Goal: Transaction & Acquisition: Purchase product/service

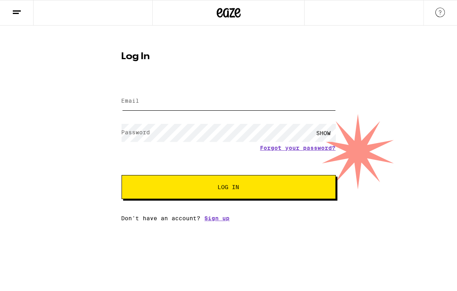
click at [224, 100] on input "Email" at bounding box center [229, 101] width 214 height 18
type input "[EMAIL_ADDRESS][DOMAIN_NAME]"
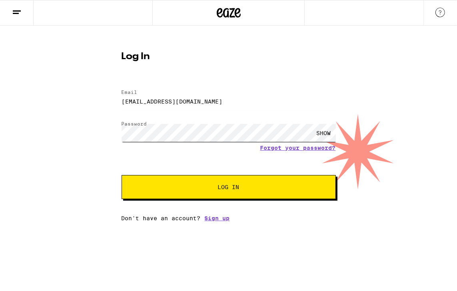
click at [122, 175] on button "Log In" at bounding box center [229, 187] width 214 height 24
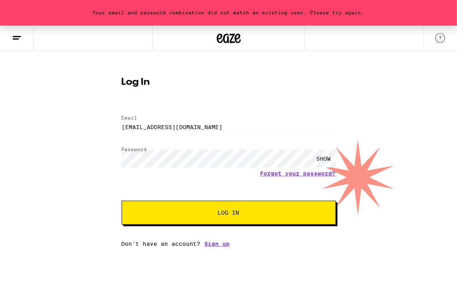
click at [328, 159] on div "SHOW" at bounding box center [324, 159] width 24 height 18
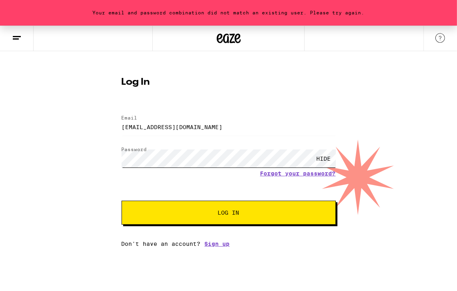
click at [122, 201] on button "Log In" at bounding box center [229, 213] width 214 height 24
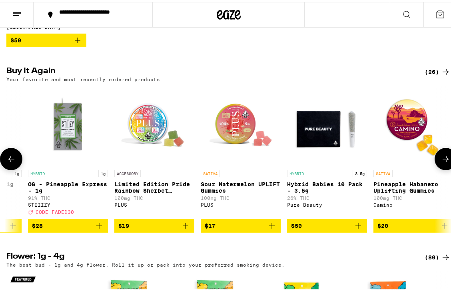
scroll to position [0, 1707]
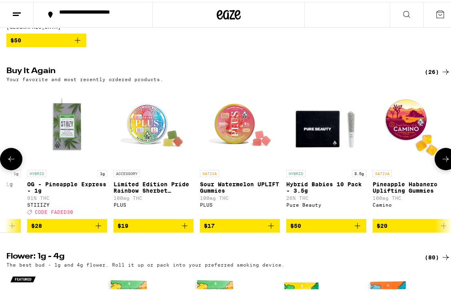
click at [153, 138] on img "Open page for Limited Edition Pride Rainbow Sherbet Gummies from PLUS" at bounding box center [154, 124] width 80 height 80
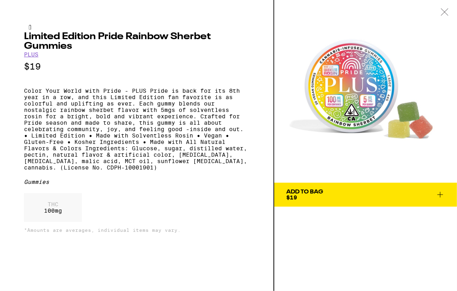
click at [438, 196] on icon at bounding box center [441, 195] width 10 height 10
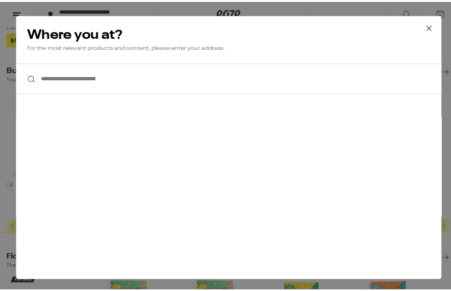
click at [395, 77] on input "**********" at bounding box center [229, 77] width 426 height 31
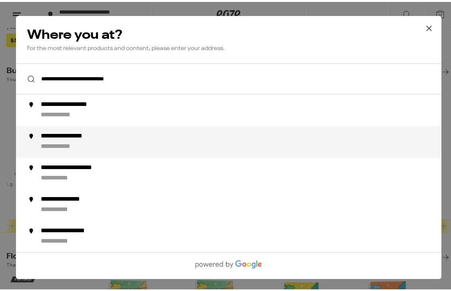
type input "**********"
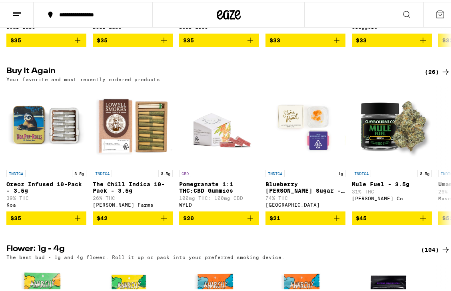
click at [110, 12] on div "**********" at bounding box center [97, 13] width 84 height 6
click at [86, 8] on button "**********" at bounding box center [93, 13] width 119 height 24
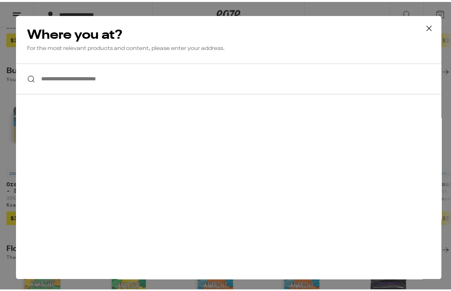
click at [52, 82] on input "**********" at bounding box center [229, 77] width 426 height 31
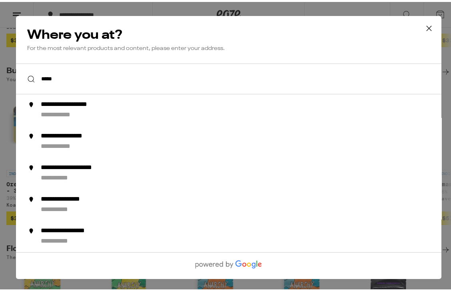
type input "****"
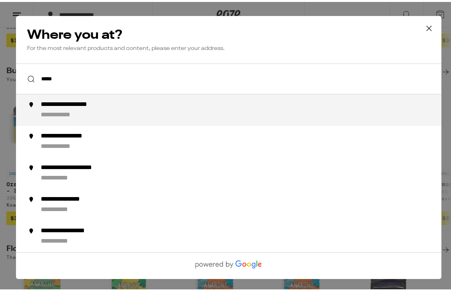
click at [423, 26] on icon at bounding box center [429, 26] width 12 height 12
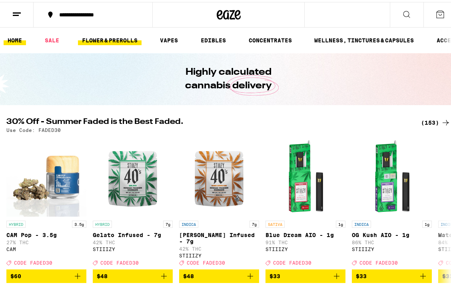
click at [97, 40] on link "FLOWER & PREROLLS" at bounding box center [110, 39] width 64 height 10
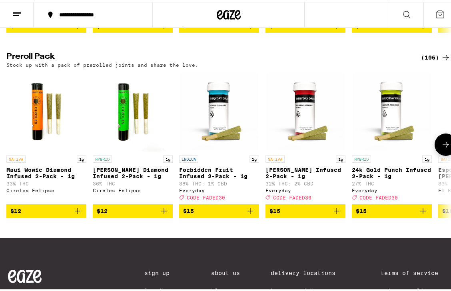
scroll to position [610, 0]
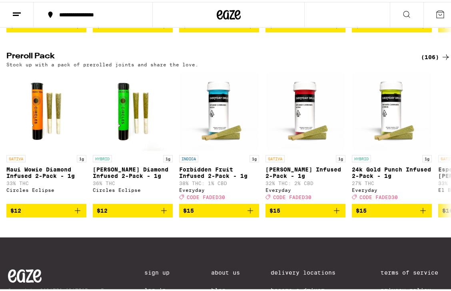
click at [442, 60] on icon at bounding box center [446, 55] width 10 height 10
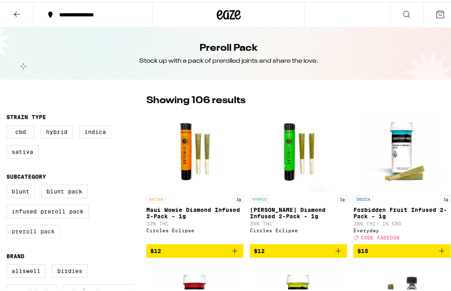
click at [49, 236] on label "Preroll Pack" at bounding box center [33, 230] width 54 height 14
click at [8, 184] on input "Preroll Pack" at bounding box center [8, 184] width 0 height 0
checkbox input "true"
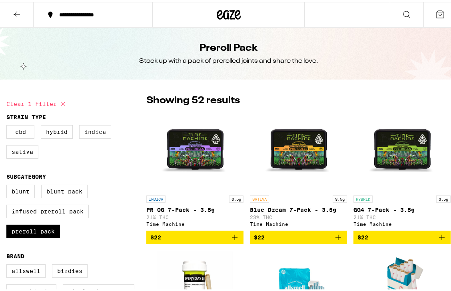
click at [99, 134] on label "Indica" at bounding box center [95, 130] width 32 height 14
click at [8, 125] on input "Indica" at bounding box center [8, 124] width 0 height 0
checkbox input "true"
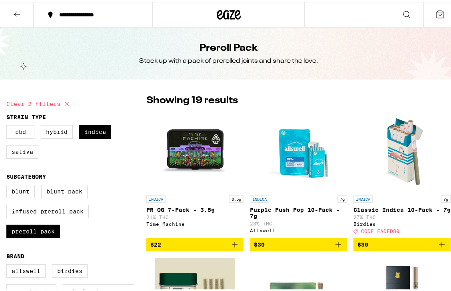
click at [30, 131] on label "CBD" at bounding box center [20, 130] width 28 height 14
click at [8, 125] on input "CBD" at bounding box center [8, 124] width 0 height 0
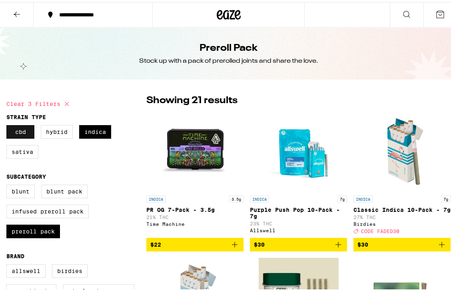
click at [26, 132] on label "CBD" at bounding box center [20, 130] width 28 height 14
click at [8, 125] on input "CBD" at bounding box center [8, 124] width 0 height 0
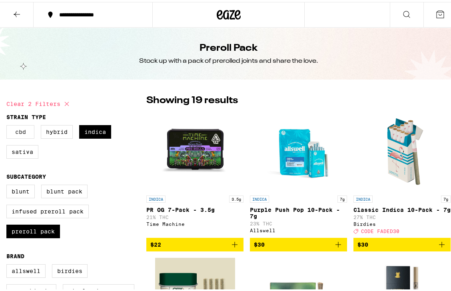
click at [26, 132] on label "CBD" at bounding box center [20, 130] width 28 height 14
click at [8, 125] on input "CBD" at bounding box center [8, 124] width 0 height 0
checkbox input "true"
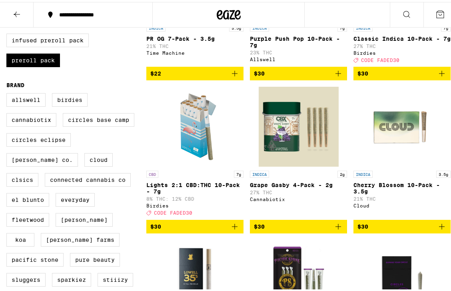
scroll to position [172, 0]
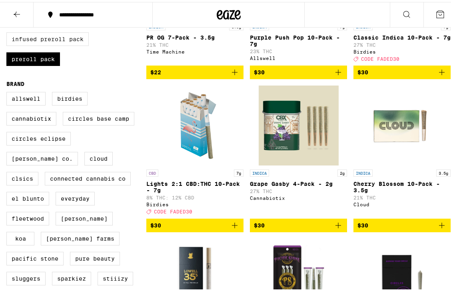
click at [77, 44] on label "Infused Preroll Pack" at bounding box center [47, 37] width 82 height 14
click at [8, 12] on input "Infused Preroll Pack" at bounding box center [8, 12] width 0 height 0
checkbox input "true"
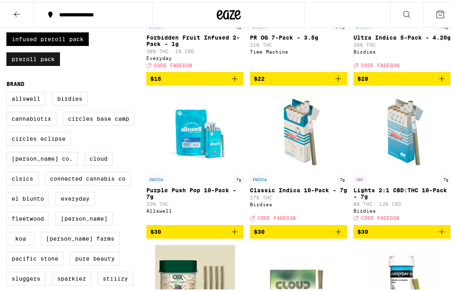
click at [48, 62] on label "Preroll Pack" at bounding box center [33, 57] width 54 height 14
click at [8, 12] on input "Preroll Pack" at bounding box center [8, 12] width 0 height 0
checkbox input "false"
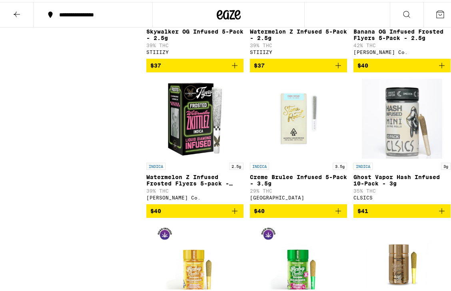
scroll to position [477, 0]
click at [307, 140] on img "Open page for Creme Brulee Infused 5-Pack - 3.5g from Stone Road" at bounding box center [299, 117] width 80 height 80
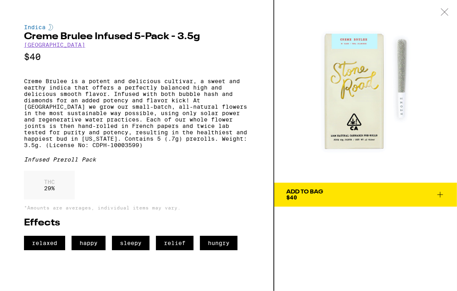
click at [213, 195] on div "THC 29 %" at bounding box center [137, 187] width 226 height 33
click at [336, 197] on span "Add To Bag $40" at bounding box center [365, 194] width 159 height 11
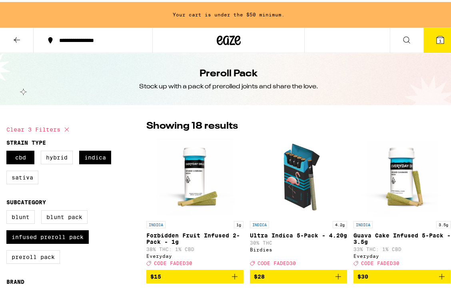
click at [400, 46] on button at bounding box center [407, 38] width 34 height 25
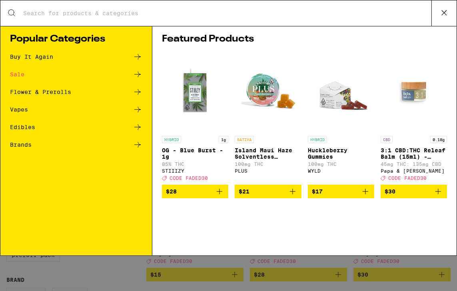
click at [444, 12] on icon at bounding box center [444, 13] width 12 height 12
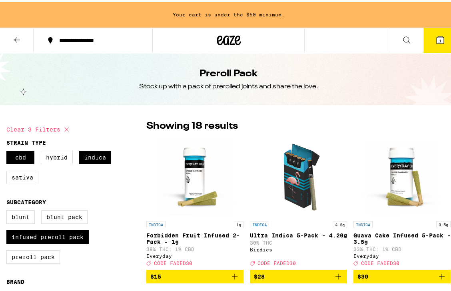
click at [18, 38] on icon at bounding box center [17, 38] width 10 height 10
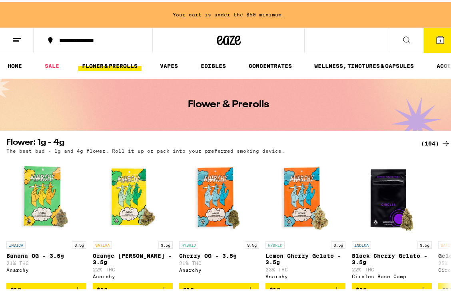
scroll to position [0, 82]
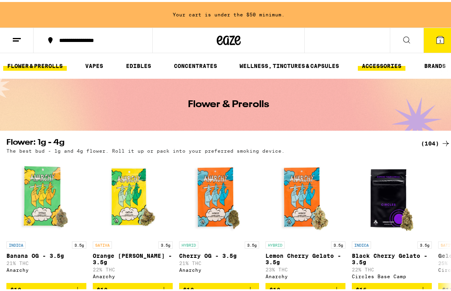
click at [377, 68] on link "ACCESSORIES" at bounding box center [382, 64] width 48 height 10
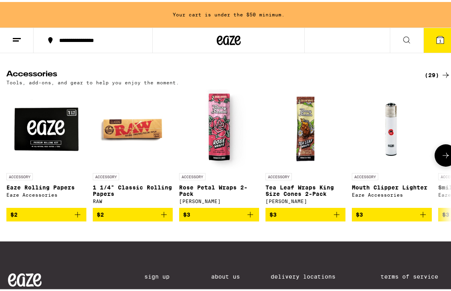
scroll to position [71, 0]
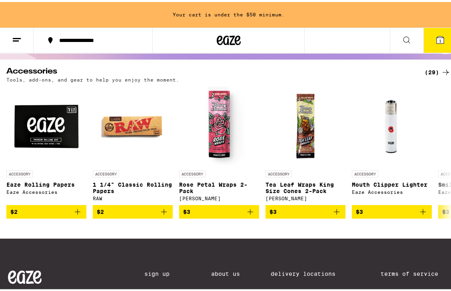
click at [434, 73] on div "(29)" at bounding box center [438, 71] width 26 height 10
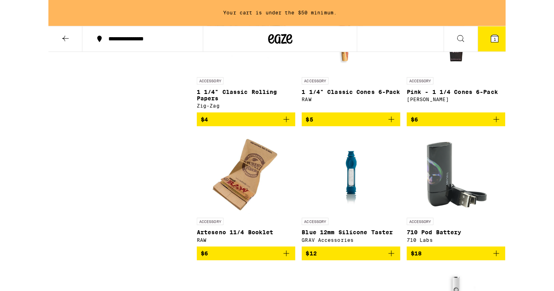
scroll to position [557, 0]
